Goal: Information Seeking & Learning: Learn about a topic

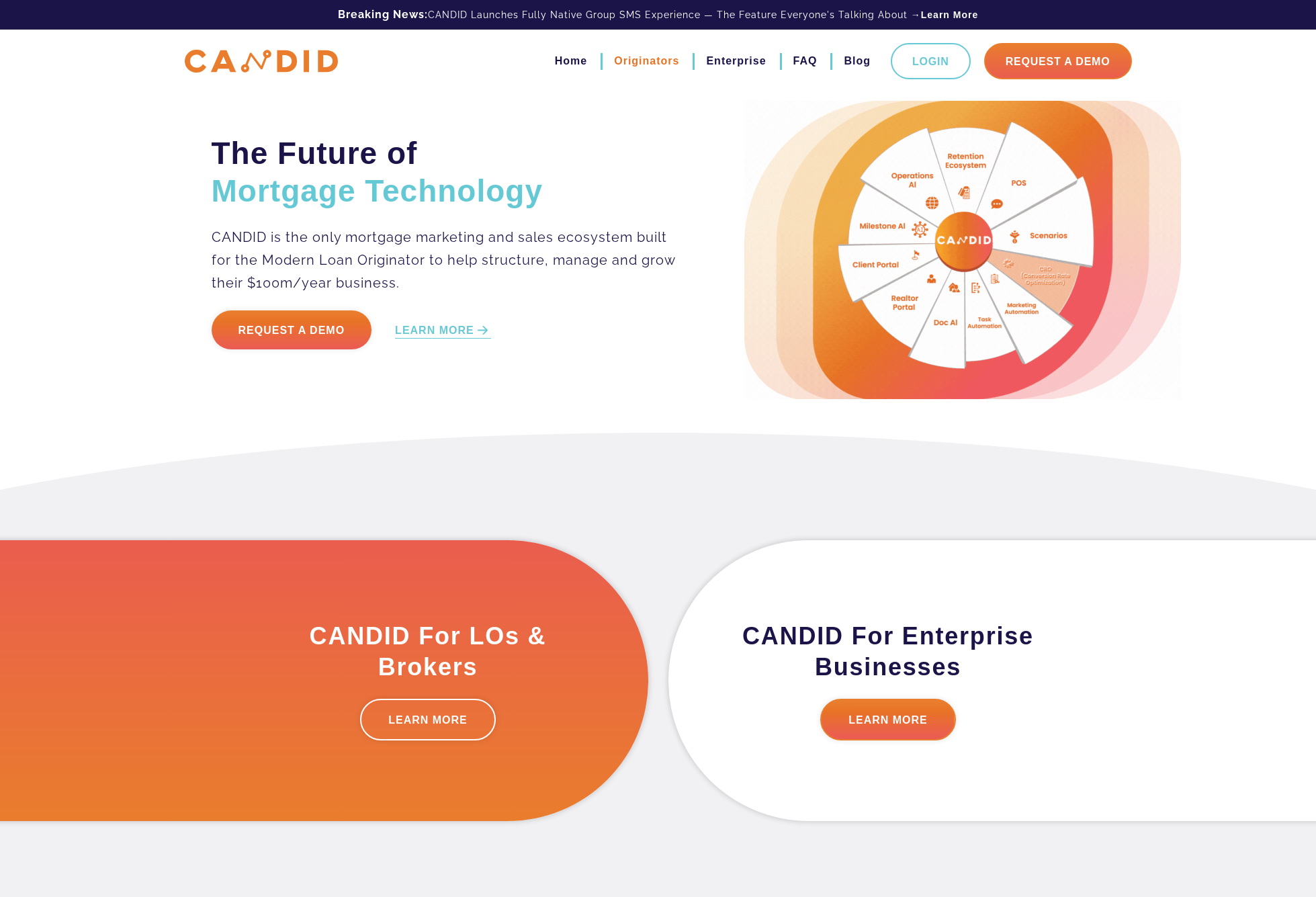
click at [639, 62] on link "Originators" at bounding box center [646, 61] width 65 height 23
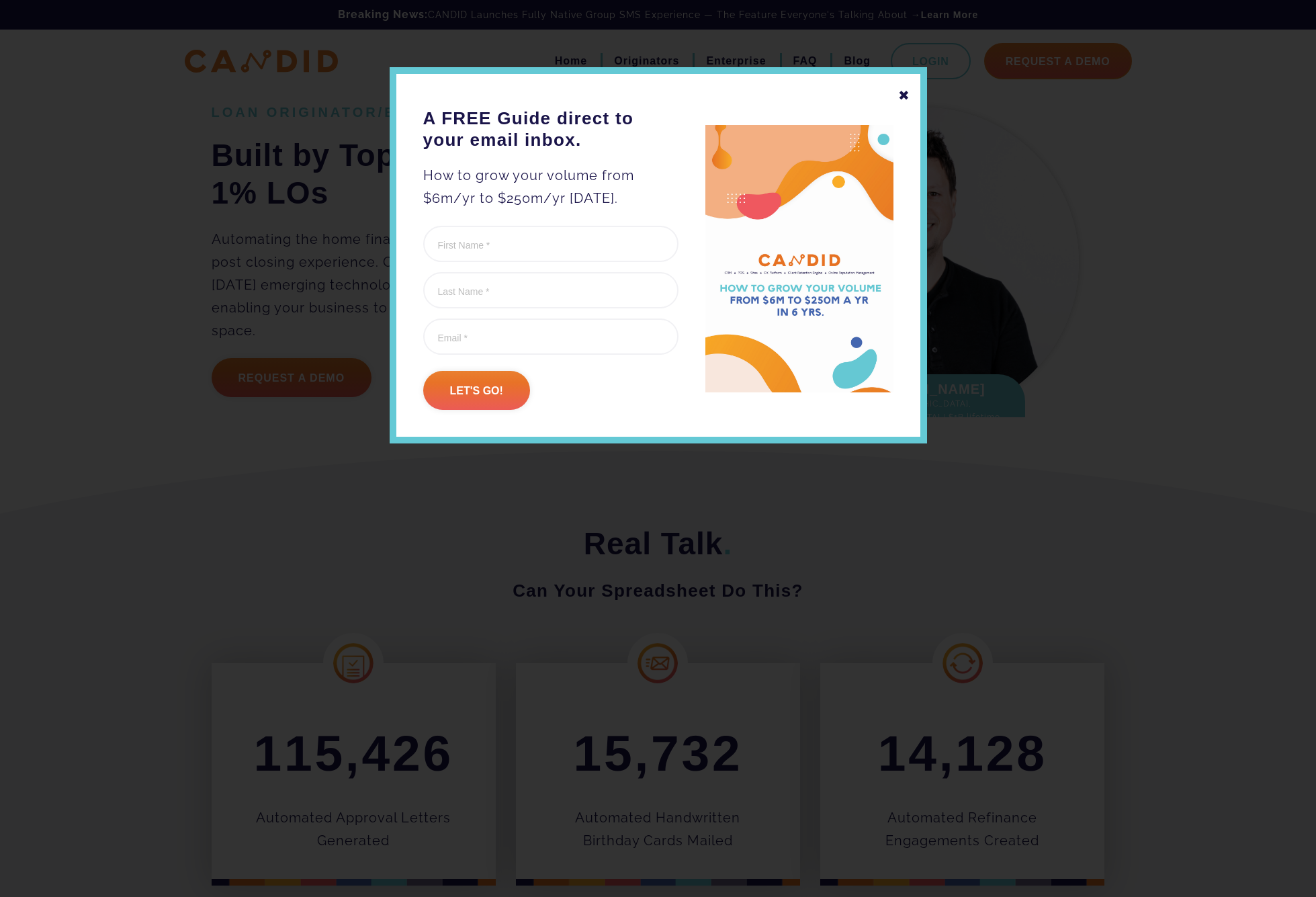
click at [902, 97] on div "✖" at bounding box center [904, 96] width 12 height 23
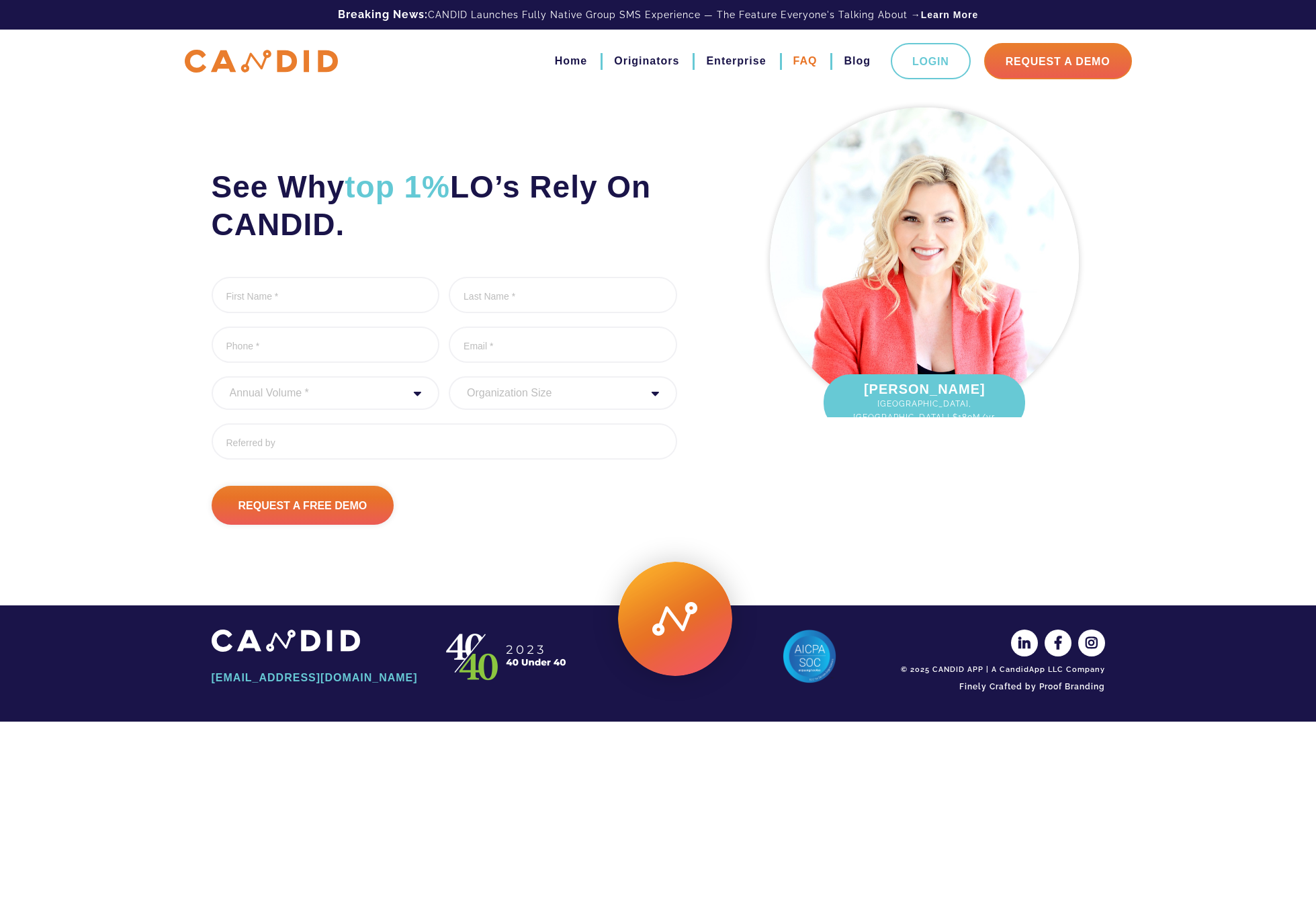
click at [800, 66] on link "FAQ" at bounding box center [806, 61] width 24 height 23
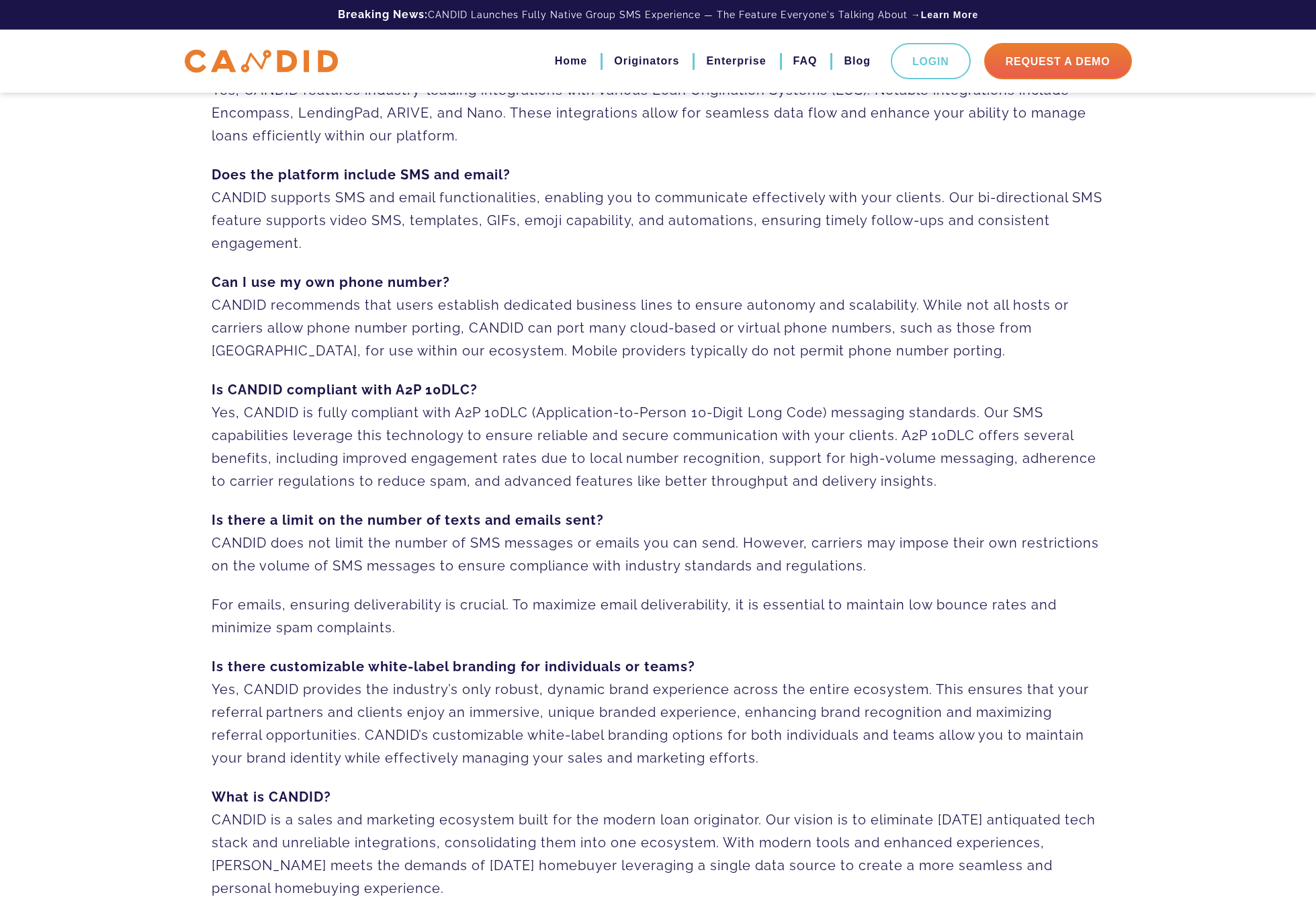
scroll to position [359, 0]
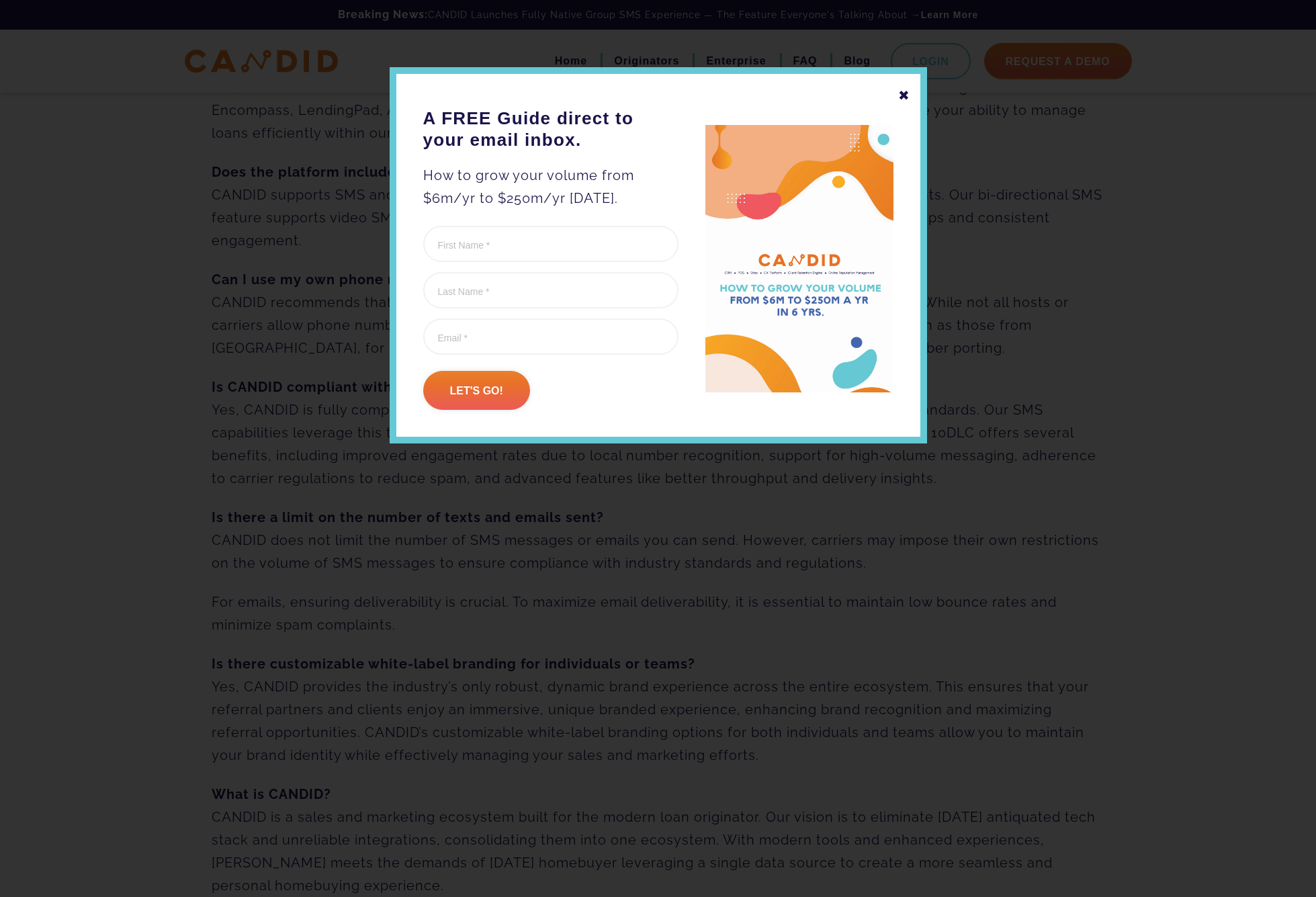
click at [906, 91] on div "✖" at bounding box center [904, 96] width 12 height 23
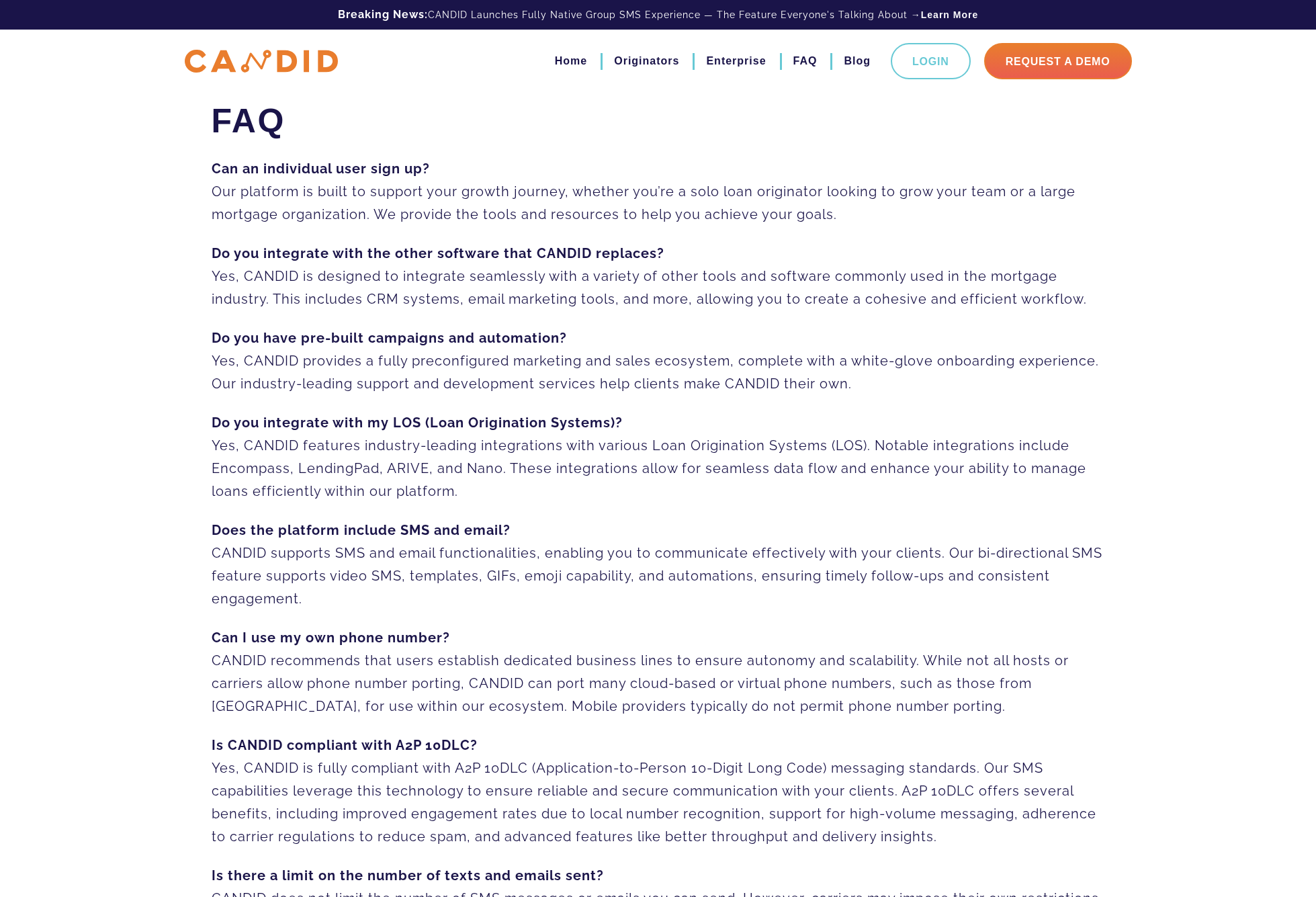
scroll to position [0, 0]
